Goal: Check status: Check status

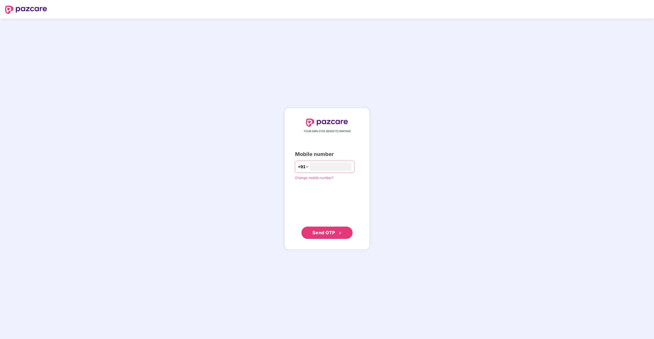
type input "**********"
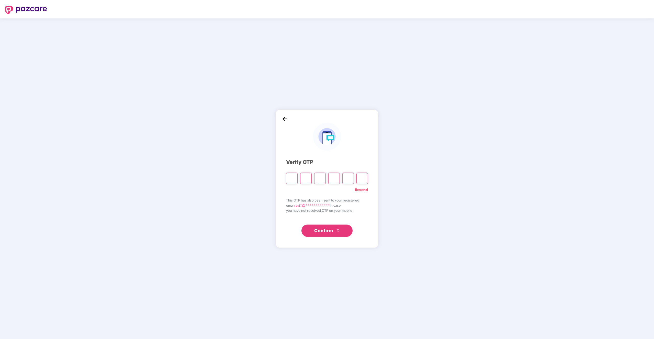
type input "*"
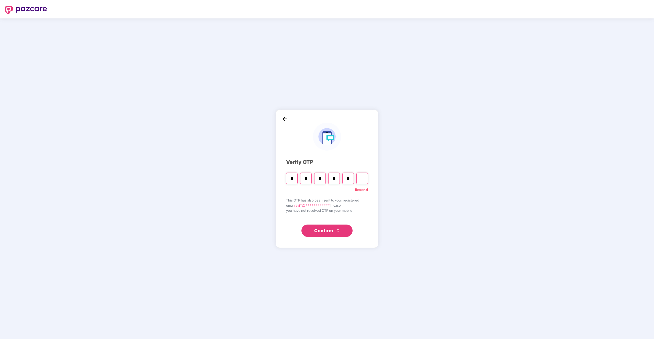
type input "*"
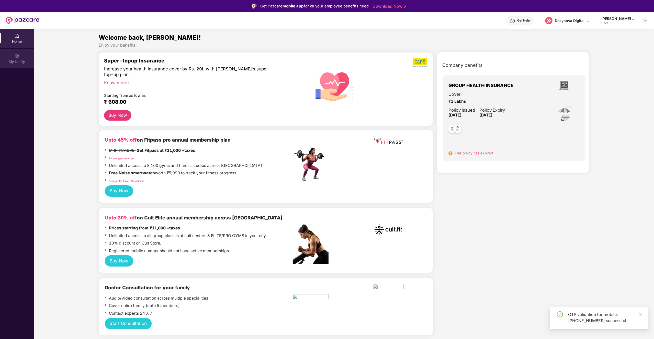
click at [16, 60] on div "My family" at bounding box center [17, 61] width 34 height 5
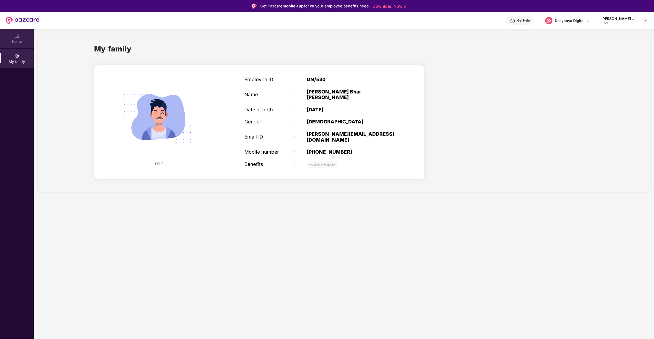
click at [14, 43] on div "Home" at bounding box center [17, 41] width 34 height 5
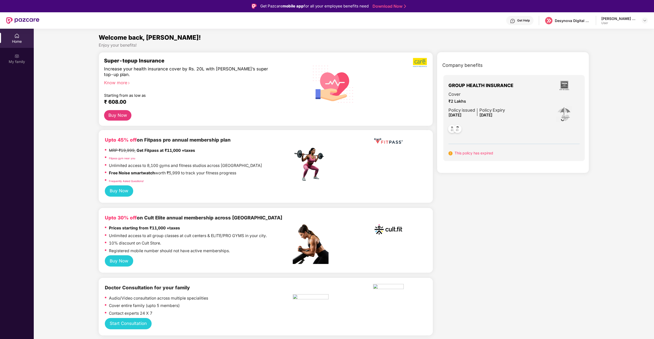
click at [484, 101] on span "₹2 Lakhs" at bounding box center [477, 101] width 57 height 6
click at [458, 129] on img at bounding box center [458, 129] width 13 height 13
click at [560, 170] on div "Company benefits GROUP HEALTH INSURANCE Cover ₹2 Lakhs Policy issued [DATE] Pol…" at bounding box center [513, 116] width 174 height 114
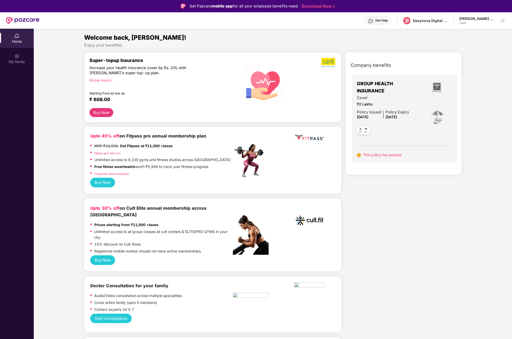
click at [371, 84] on span "GROUP HEALTH INSURANCE" at bounding box center [389, 87] width 65 height 15
click at [376, 87] on span "GROUP HEALTH INSURANCE" at bounding box center [389, 87] width 65 height 15
click at [364, 116] on span "[DATE]" at bounding box center [363, 117] width 12 height 4
click at [360, 118] on span "[DATE]" at bounding box center [363, 117] width 12 height 4
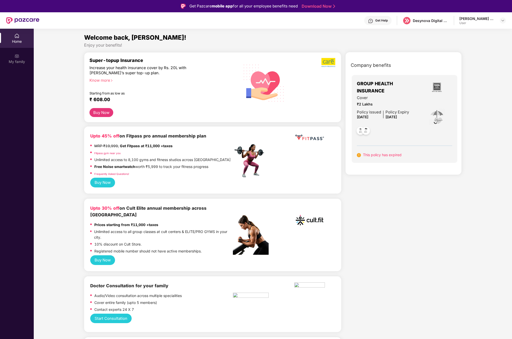
click at [368, 115] on span "[DATE]" at bounding box center [363, 117] width 12 height 4
click at [402, 125] on div at bounding box center [383, 129] width 52 height 19
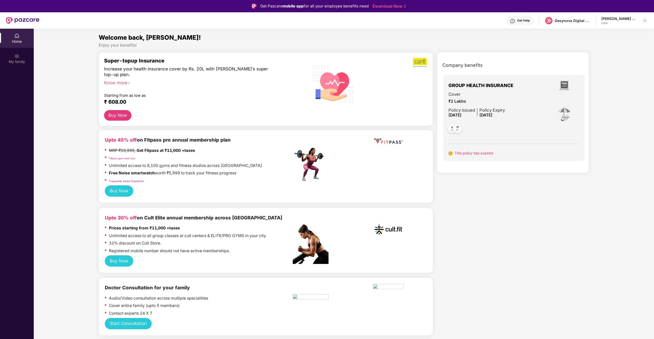
click at [499, 124] on div at bounding box center [477, 127] width 57 height 19
click at [502, 90] on div "GROUP HEALTH INSURANCE" at bounding box center [514, 85] width 131 height 11
click at [502, 92] on span "Cover" at bounding box center [477, 94] width 57 height 7
drag, startPoint x: 502, startPoint y: 92, endPoint x: 502, endPoint y: 97, distance: 4.6
click at [502, 93] on span "Cover" at bounding box center [477, 94] width 57 height 7
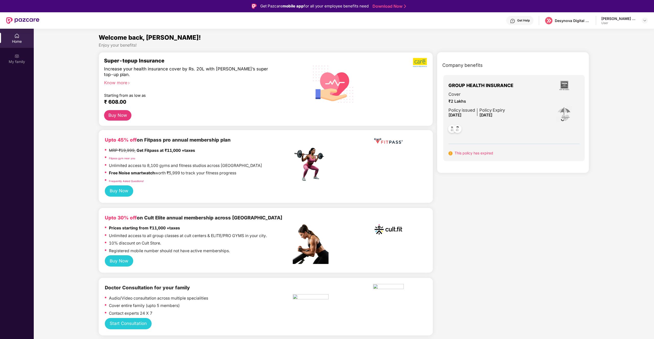
click at [469, 153] on span "This policy has expired" at bounding box center [474, 153] width 39 height 4
click at [452, 131] on img at bounding box center [458, 129] width 13 height 13
click at [453, 131] on img at bounding box center [458, 129] width 13 height 13
click at [644, 21] on img at bounding box center [645, 20] width 4 height 4
click at [596, 33] on div "Logout" at bounding box center [621, 33] width 67 height 10
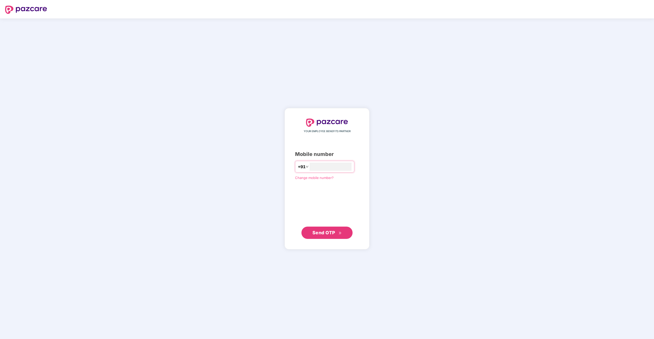
type input "**********"
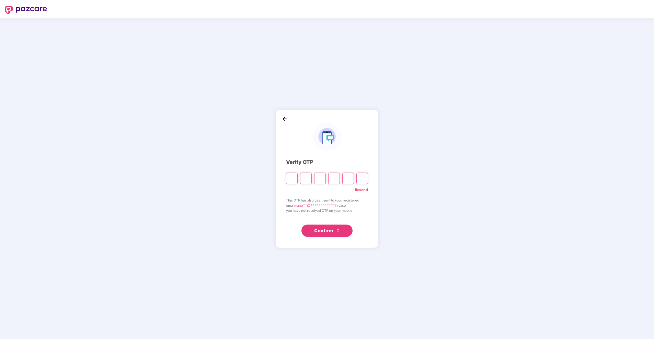
type input "*"
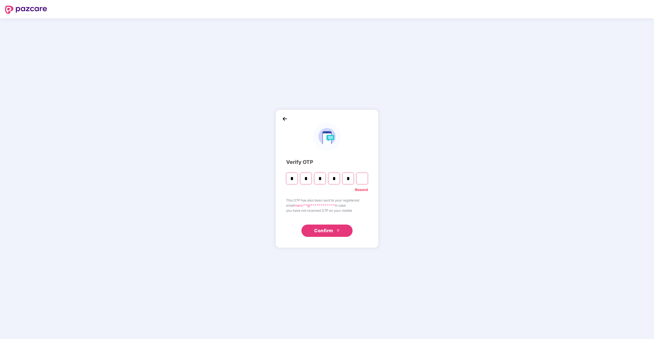
type input "*"
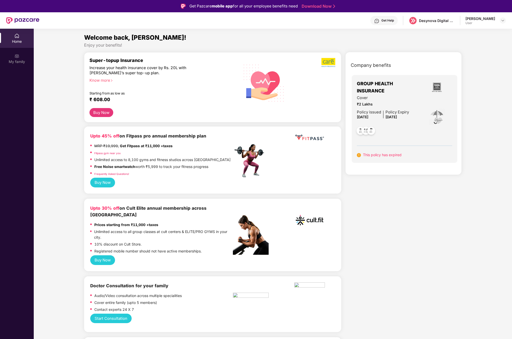
click at [410, 112] on div "Cover ₹2 Lakhs Policy issued [DATE] Policy Expiry [DATE]" at bounding box center [405, 117] width 96 height 45
click at [418, 124] on div "Cover ₹2 Lakhs Policy issued [DATE] Policy Expiry [DATE]" at bounding box center [405, 117] width 96 height 45
click at [405, 78] on div "GROUP HEALTH INSURANCE Cover ₹2 Lakhs Policy issued [DATE] Policy Expiry [DATE]…" at bounding box center [405, 119] width 106 height 88
click at [408, 62] on div "Company benefits" at bounding box center [405, 65] width 114 height 13
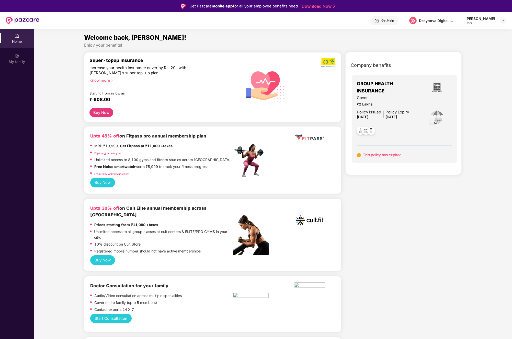
click at [408, 62] on div "Company benefits" at bounding box center [405, 65] width 114 height 13
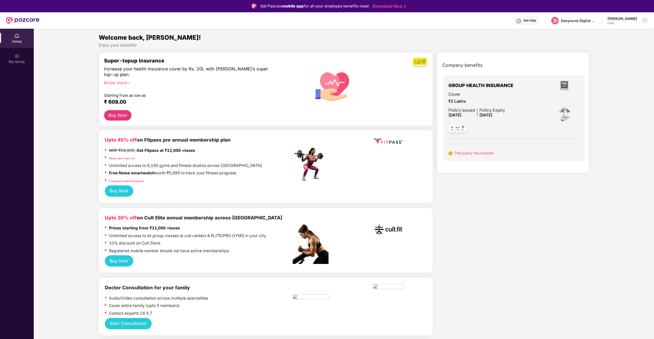
click at [644, 20] on img at bounding box center [645, 20] width 4 height 4
click at [606, 30] on div "Logout" at bounding box center [621, 33] width 67 height 10
